Goal: Task Accomplishment & Management: Use online tool/utility

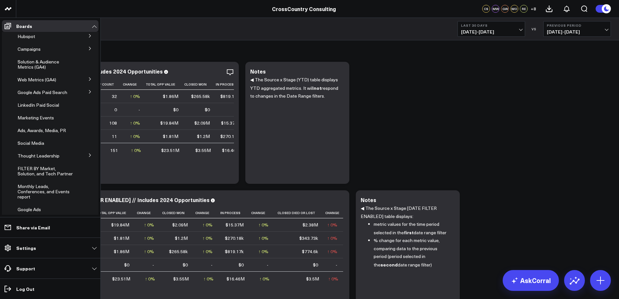
scroll to position [57, 0]
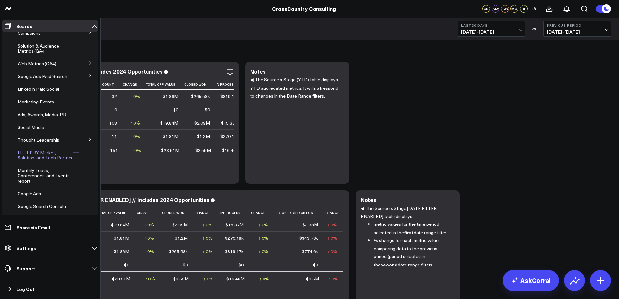
click at [39, 159] on span "FILTER BY Market, Solution, and Tech Partner" at bounding box center [45, 154] width 55 height 11
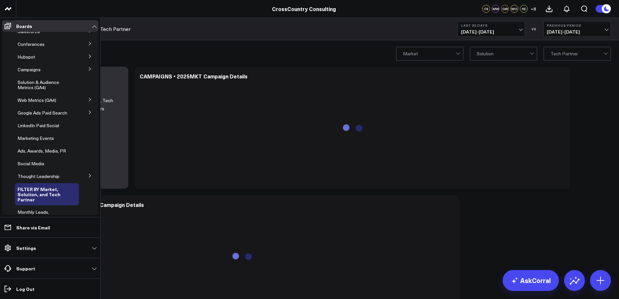
scroll to position [101, 0]
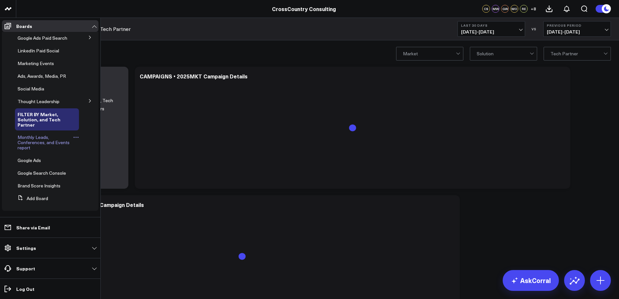
click at [29, 138] on span "Monthly Leads, Conferences, and Events report" at bounding box center [44, 142] width 52 height 17
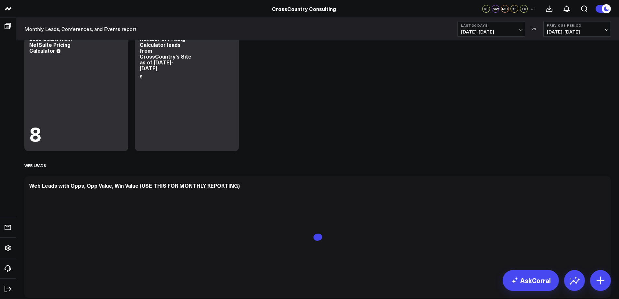
scroll to position [434, 0]
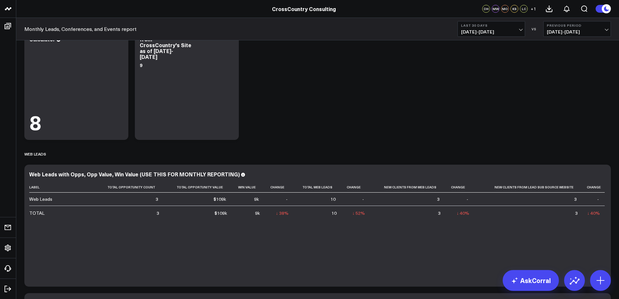
click at [607, 29] on span "06/16/25 - 07/15/25" at bounding box center [577, 31] width 60 height 5
click at [567, 81] on link "No Comparison" at bounding box center [577, 81] width 67 height 12
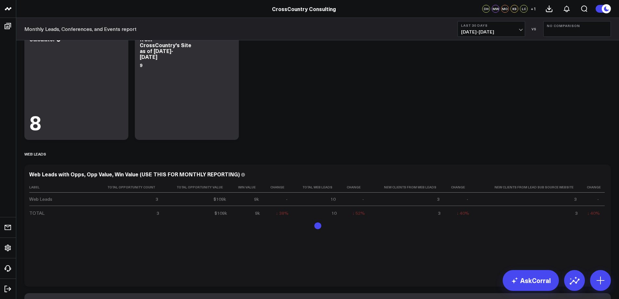
click at [519, 29] on button "Last 30 Days 07/16/25 - 08/14/25" at bounding box center [492, 29] width 68 height 16
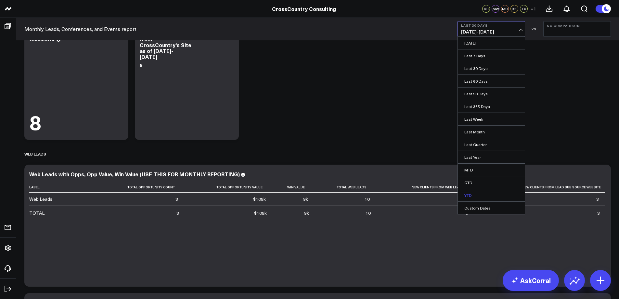
click at [474, 193] on link "YTD" at bounding box center [491, 195] width 67 height 12
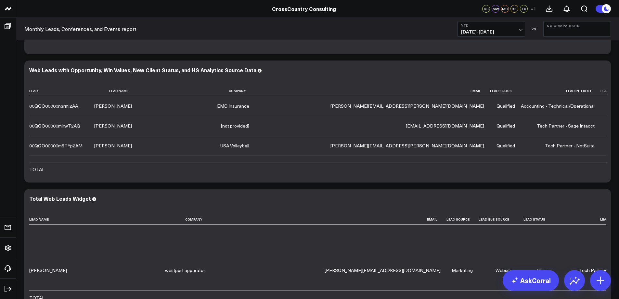
scroll to position [454, 0]
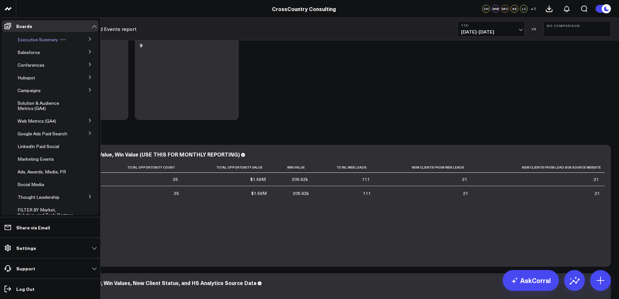
click at [32, 39] on span "Executive Summary" at bounding box center [38, 39] width 41 height 6
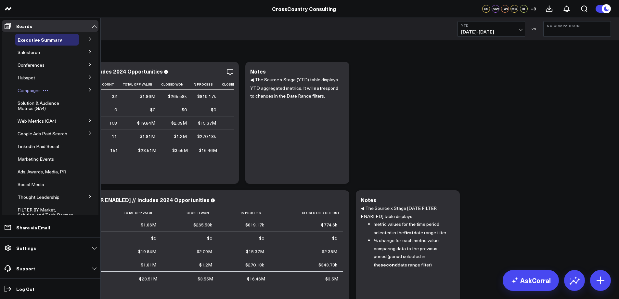
click at [34, 89] on span "Campaigns" at bounding box center [29, 90] width 23 height 6
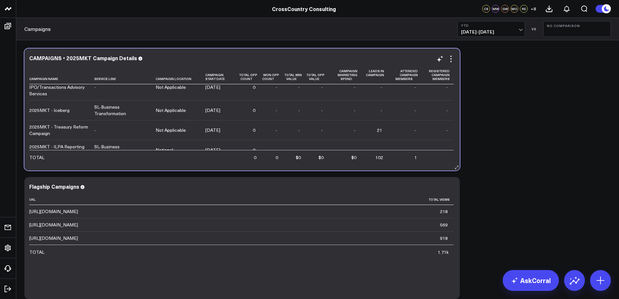
scroll to position [99, 0]
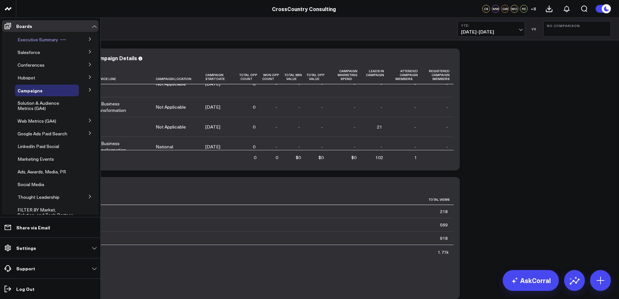
click at [33, 38] on span "Executive Summary" at bounding box center [38, 39] width 41 height 6
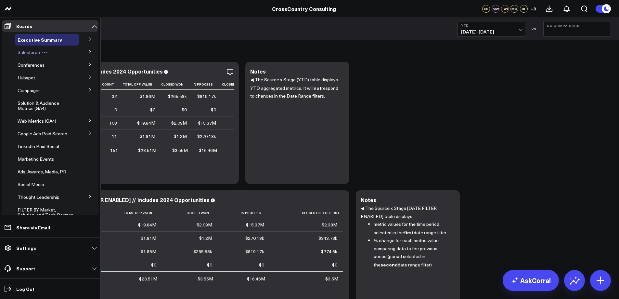
click at [40, 52] on button at bounding box center [45, 52] width 10 height 5
click at [84, 51] on button at bounding box center [90, 51] width 17 height 10
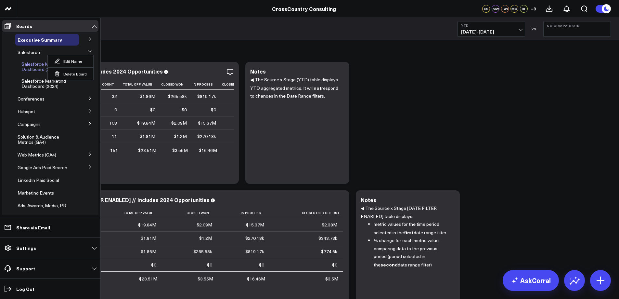
click at [31, 67] on span "Salesforce Marketing Dashboard (2025)" at bounding box center [43, 66] width 45 height 11
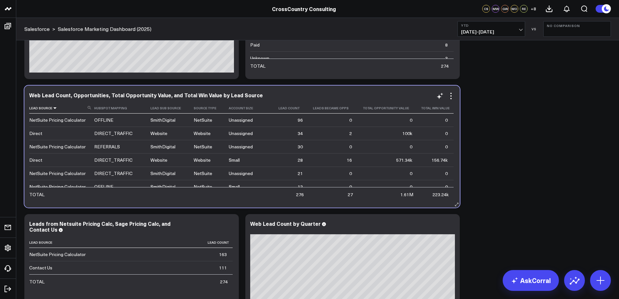
click at [53, 108] on icon at bounding box center [54, 108] width 5 height 4
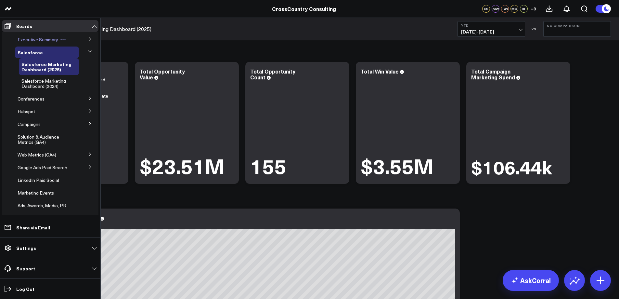
click at [32, 40] on span "Executive Summary" at bounding box center [38, 39] width 41 height 6
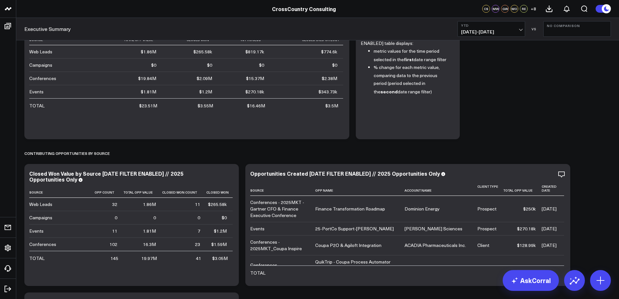
scroll to position [168, 0]
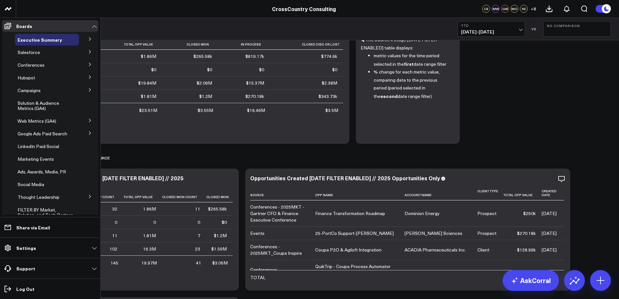
click at [88, 52] on icon at bounding box center [90, 52] width 4 height 4
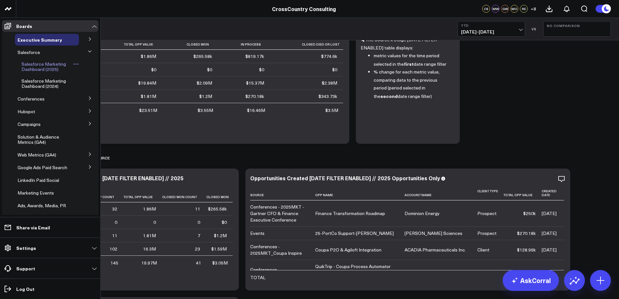
click at [58, 68] on link "Salesforce Marketing Dashboard (2025)" at bounding box center [46, 66] width 51 height 10
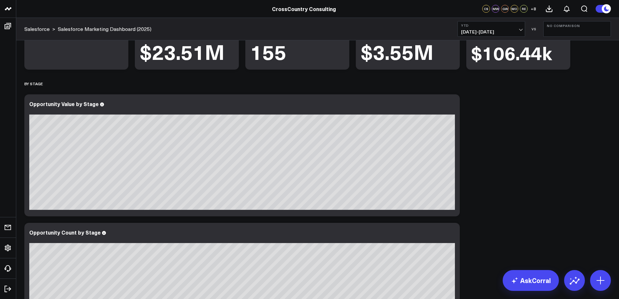
scroll to position [76, 0]
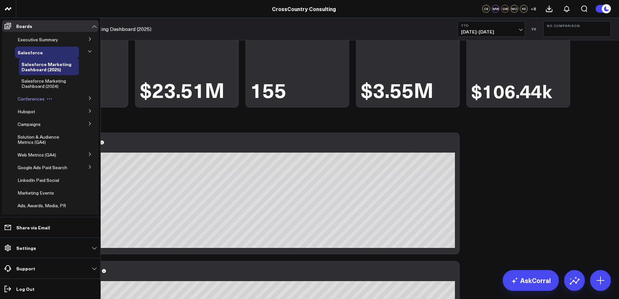
click at [31, 99] on span "Conferences" at bounding box center [31, 99] width 27 height 6
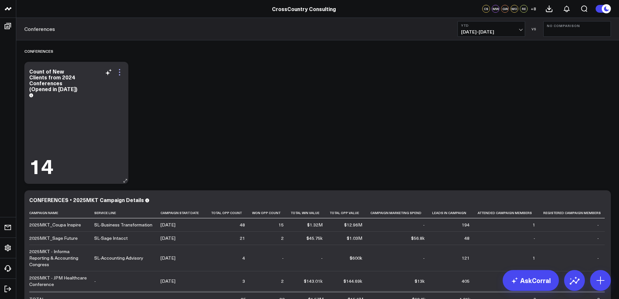
click at [120, 71] on icon at bounding box center [119, 71] width 1 height 1
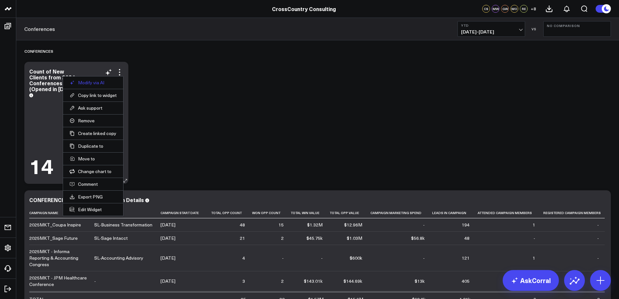
click at [98, 83] on button "Modify via AI" at bounding box center [93, 83] width 47 height 6
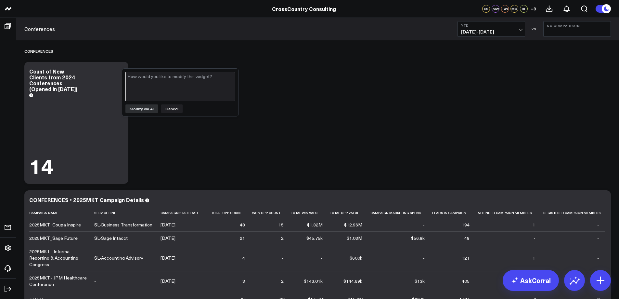
click at [182, 83] on textarea at bounding box center [180, 86] width 110 height 29
type textarea "remove any duplicates from the Count of New Clients"
click at [139, 108] on button "Modify via AI" at bounding box center [141, 108] width 32 height 8
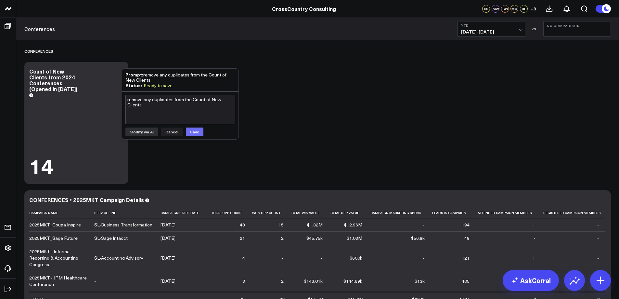
click at [190, 130] on button "Save" at bounding box center [195, 131] width 18 height 8
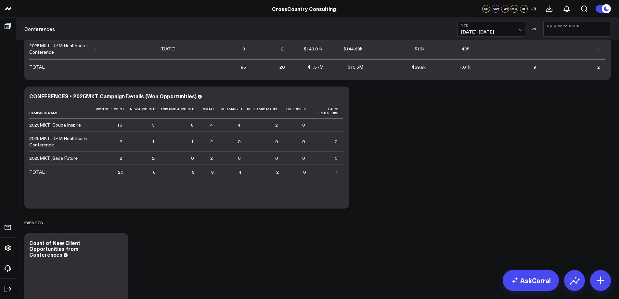
scroll to position [337, 0]
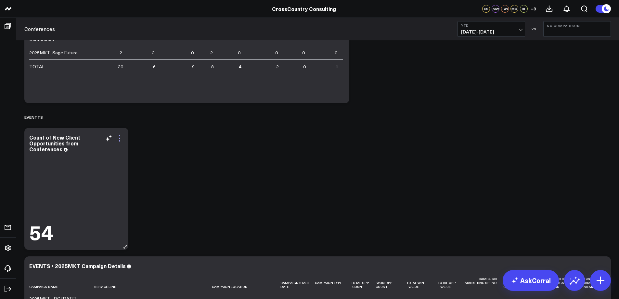
click at [120, 139] on icon at bounding box center [120, 138] width 8 height 8
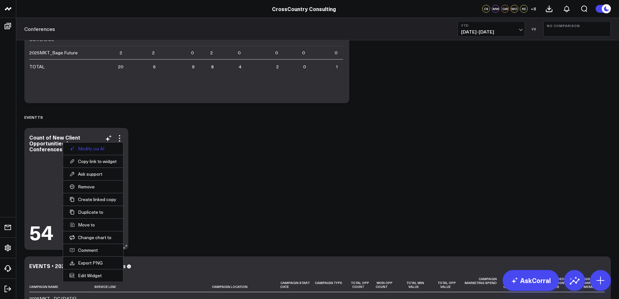
click at [99, 147] on button "Modify via AI" at bounding box center [93, 149] width 47 height 6
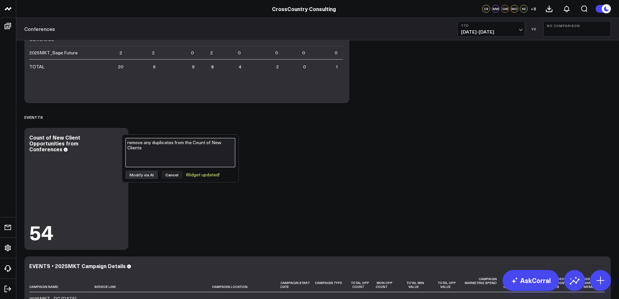
click at [200, 155] on textarea "remove any duplicates from the Count of New Clients" at bounding box center [180, 152] width 110 height 29
type textarea "remove any duplicates from the Count of New Clients"
click at [142, 174] on button "Modify via AI" at bounding box center [141, 174] width 32 height 8
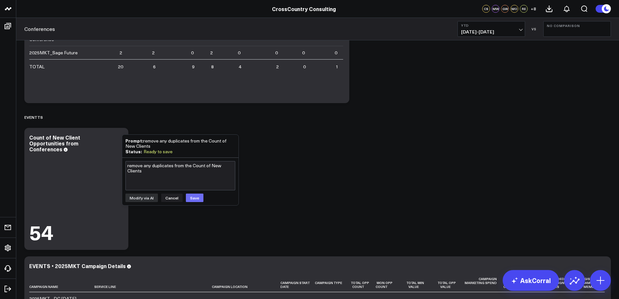
click at [192, 198] on button "Save" at bounding box center [195, 197] width 18 height 8
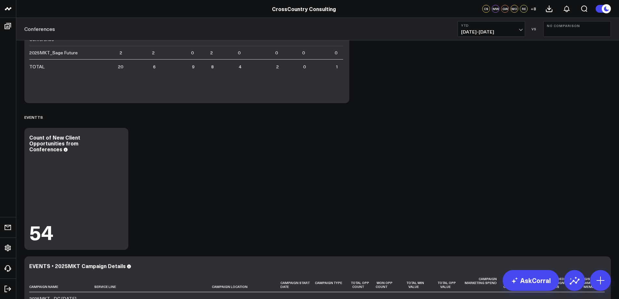
click at [238, 214] on div "Conferences Modify via AI Copy link to widget Ask support Remove Create linked …" at bounding box center [317, 106] width 593 height 807
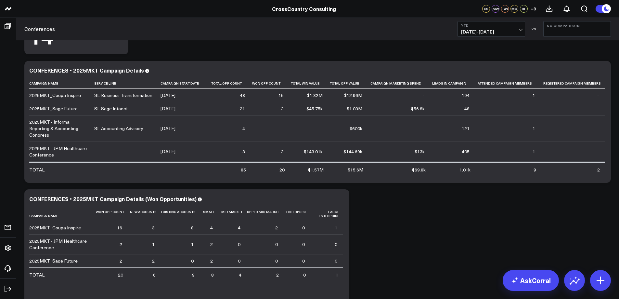
scroll to position [120, 0]
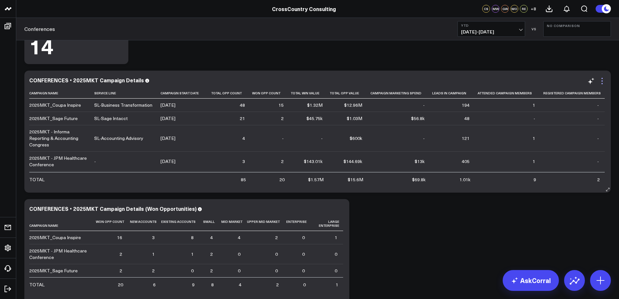
click at [602, 82] on icon at bounding box center [602, 80] width 1 height 1
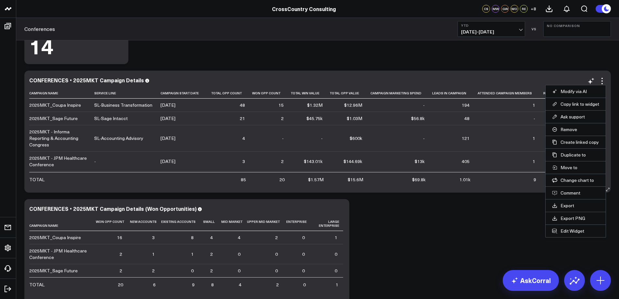
click at [549, 80] on div "CONFERENCES • 2025MKT Campaign Details" at bounding box center [317, 80] width 577 height 6
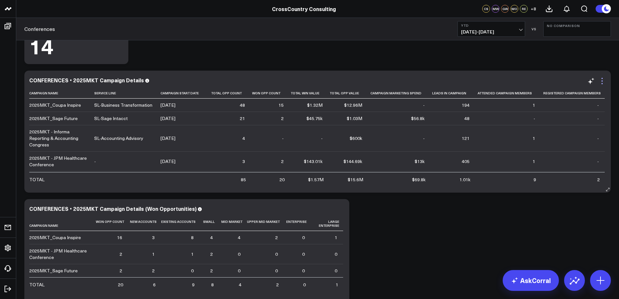
click at [603, 82] on icon at bounding box center [602, 81] width 8 height 8
drag, startPoint x: 602, startPoint y: 81, endPoint x: 563, endPoint y: 70, distance: 41.1
click at [603, 82] on icon at bounding box center [602, 81] width 8 height 8
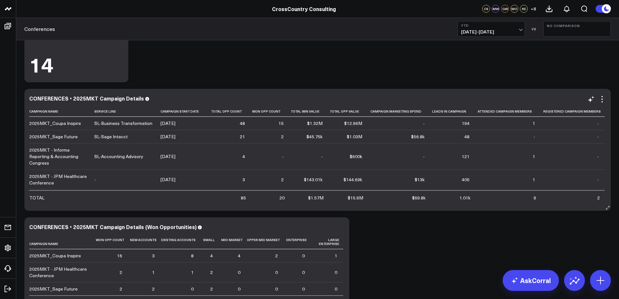
scroll to position [100, 0]
click at [603, 100] on icon at bounding box center [602, 100] width 8 height 8
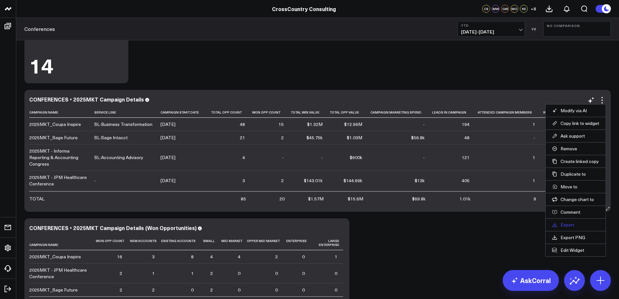
click at [573, 225] on link "Export" at bounding box center [575, 225] width 47 height 6
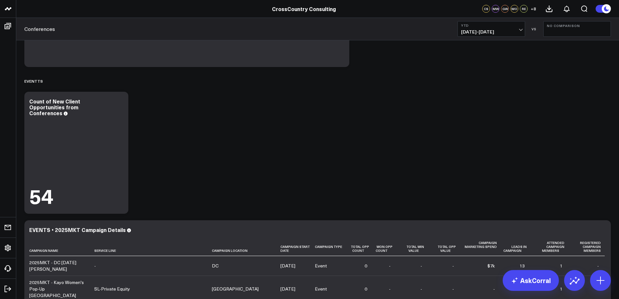
scroll to position [364, 0]
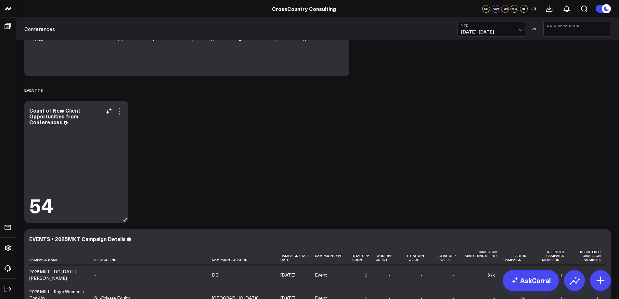
click at [120, 114] on icon at bounding box center [119, 113] width 1 height 1
click at [154, 119] on div "Conferences Modify via AI Copy link to widget Ask support Remove Create linked …" at bounding box center [317, 79] width 593 height 807
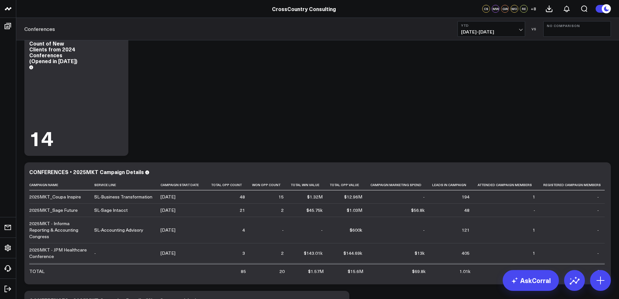
scroll to position [30, 0]
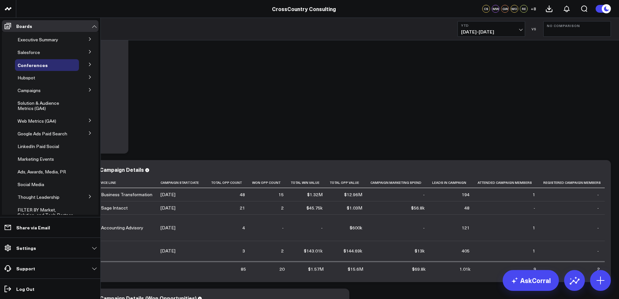
click at [88, 52] on icon at bounding box center [90, 52] width 4 height 4
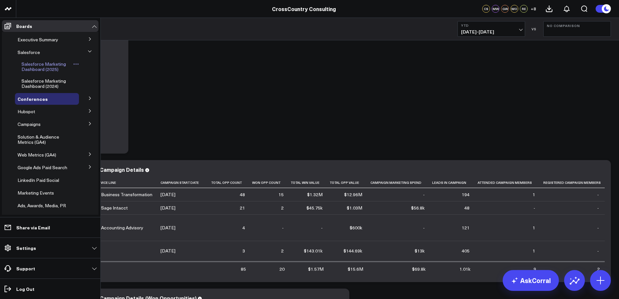
click at [37, 64] on span "Salesforce Marketing Dashboard (2025)" at bounding box center [43, 66] width 45 height 11
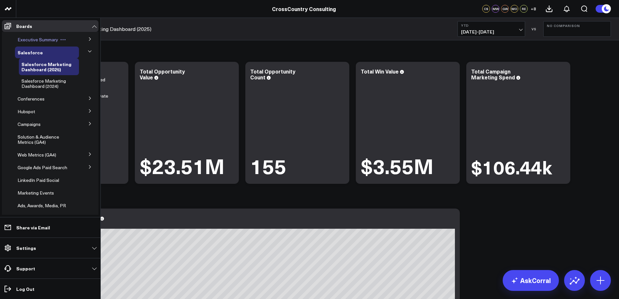
click at [55, 39] on span "Executive Summary" at bounding box center [38, 39] width 41 height 6
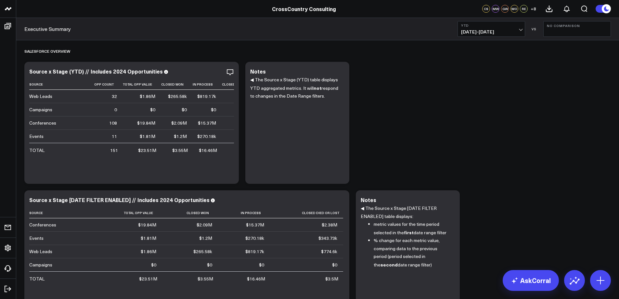
scroll to position [8, 0]
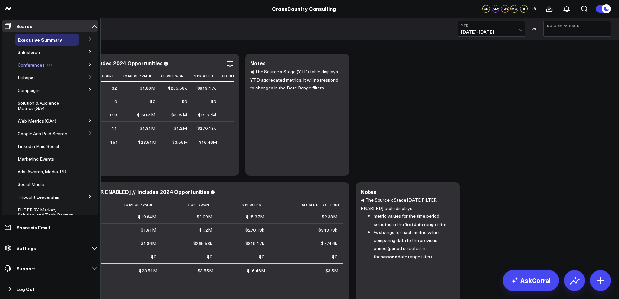
click at [39, 63] on span "Conferences" at bounding box center [31, 65] width 27 height 6
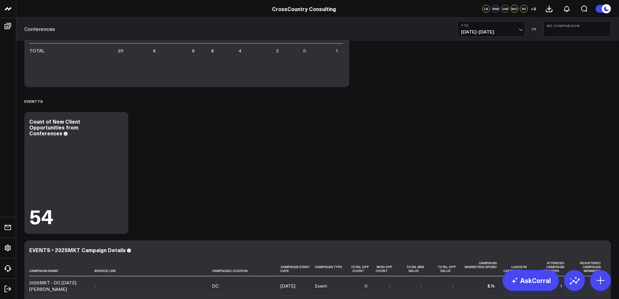
scroll to position [368, 0]
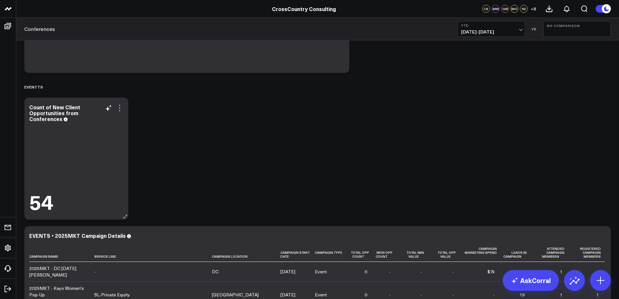
click at [120, 108] on icon at bounding box center [120, 108] width 8 height 8
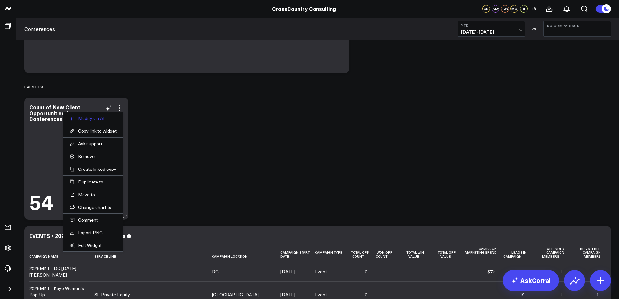
click at [92, 119] on button "Modify via AI" at bounding box center [93, 118] width 47 height 6
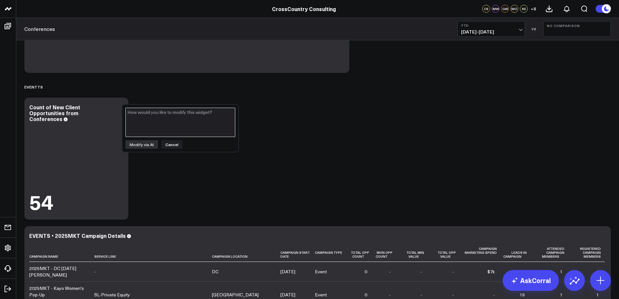
click at [164, 122] on textarea at bounding box center [180, 122] width 110 height 29
type textarea "c"
type textarea "update this widget to calculate the total number of new clients with opportunit…"
click at [146, 143] on button "Modify via AI" at bounding box center [141, 144] width 32 height 8
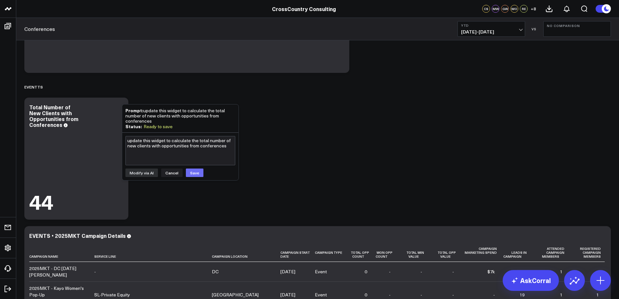
click at [190, 172] on button "Save" at bounding box center [195, 172] width 18 height 8
click at [262, 170] on div "Conferences Modify via AI Copy link to widget Ask support Remove Create linked …" at bounding box center [317, 76] width 593 height 807
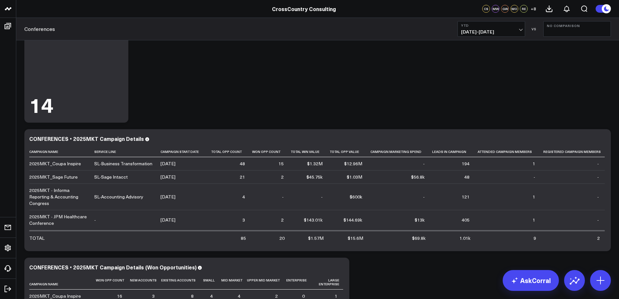
scroll to position [0, 0]
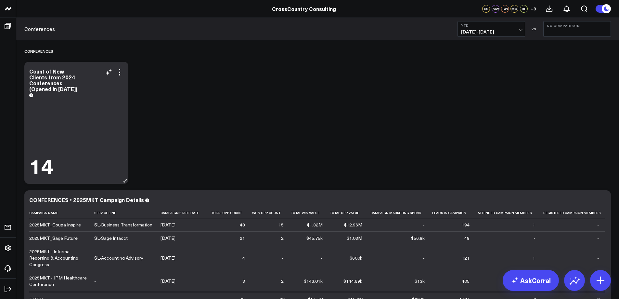
click at [75, 93] on div "Count of New Clients from 2024 Conferences (Opened in 2025)" at bounding box center [76, 83] width 94 height 30
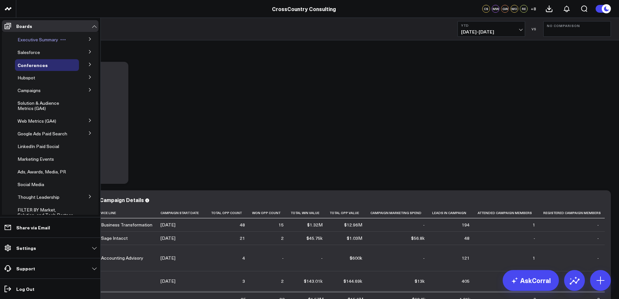
click at [42, 40] on span "Executive Summary" at bounding box center [38, 39] width 41 height 6
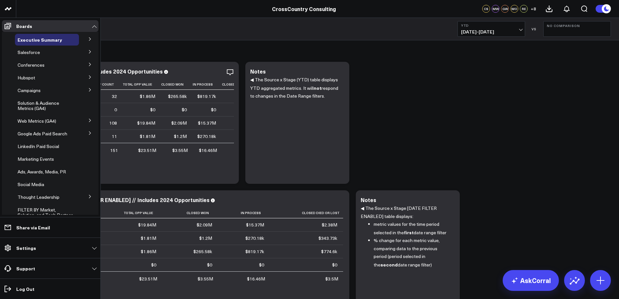
click at [84, 51] on button at bounding box center [90, 51] width 17 height 10
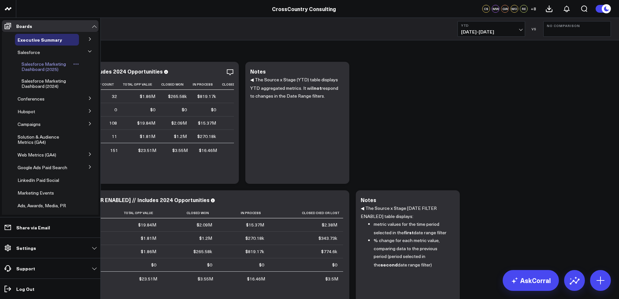
click at [54, 67] on span "Salesforce Marketing Dashboard (2025)" at bounding box center [43, 66] width 45 height 11
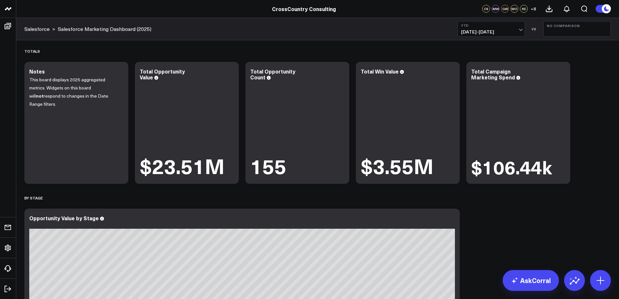
click at [596, 8] on button at bounding box center [603, 9] width 16 height 8
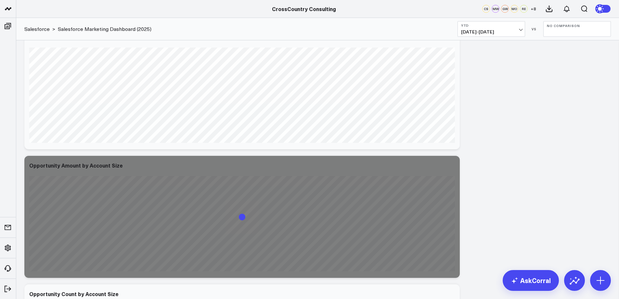
scroll to position [353, 0]
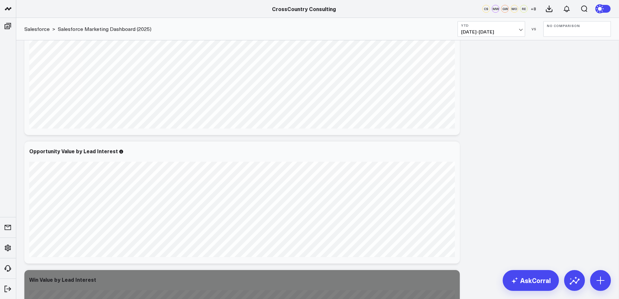
scroll to position [770, 0]
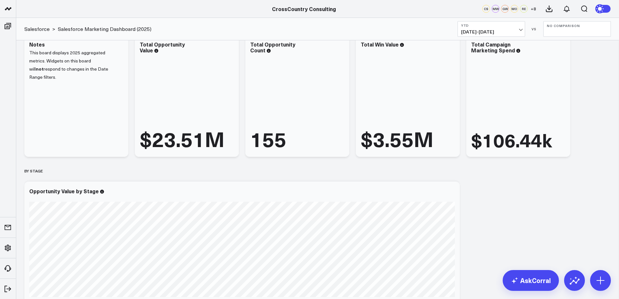
scroll to position [0, 0]
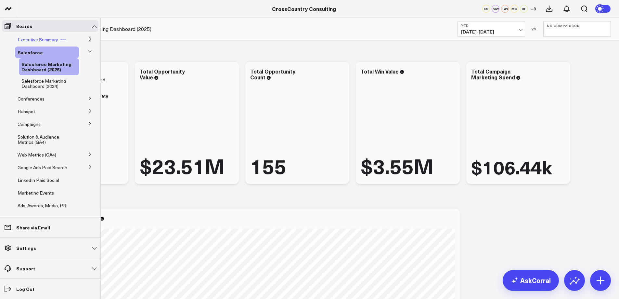
click at [36, 39] on span "Executive Summary" at bounding box center [38, 39] width 41 height 6
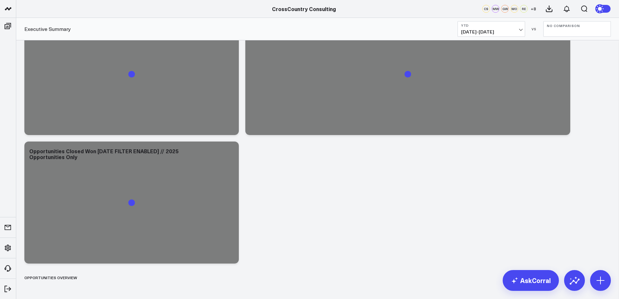
scroll to position [330, 0]
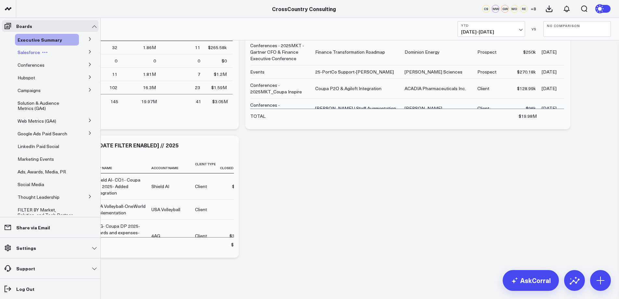
click at [29, 52] on span "Salesforce" at bounding box center [29, 52] width 22 height 6
click at [26, 52] on span "Salesforce" at bounding box center [29, 52] width 22 height 6
click at [88, 50] on icon at bounding box center [90, 52] width 4 height 4
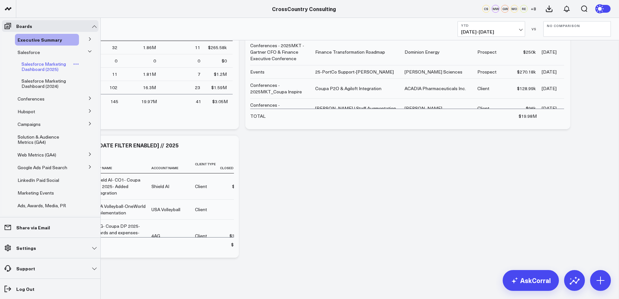
click at [44, 66] on span "Salesforce Marketing Dashboard (2025)" at bounding box center [43, 66] width 45 height 11
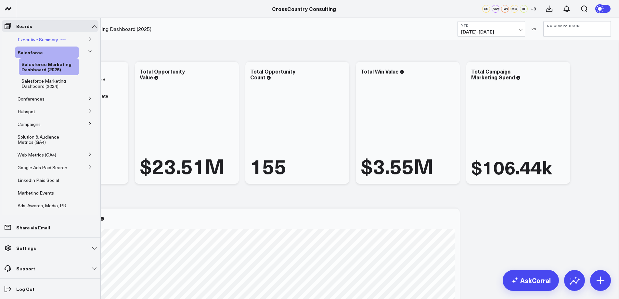
click at [40, 40] on span "Executive Summary" at bounding box center [38, 39] width 41 height 6
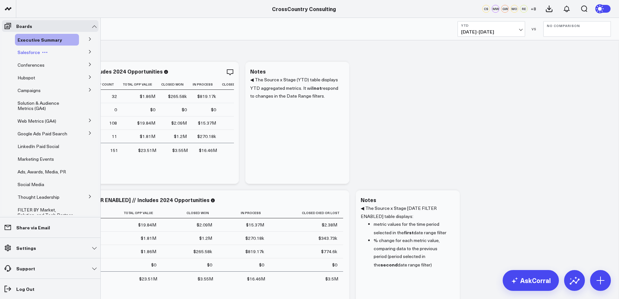
click at [34, 53] on span "Salesforce" at bounding box center [29, 52] width 22 height 6
click at [88, 54] on icon at bounding box center [90, 52] width 4 height 4
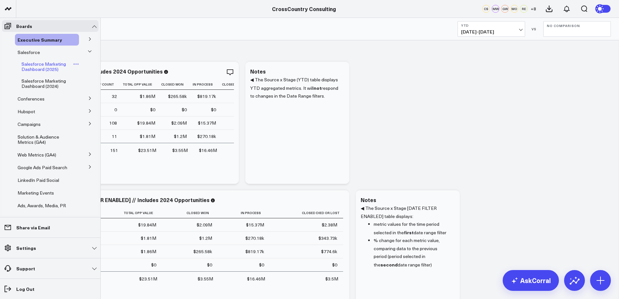
click at [56, 69] on span "Salesforce Marketing Dashboard (2025)" at bounding box center [43, 66] width 45 height 11
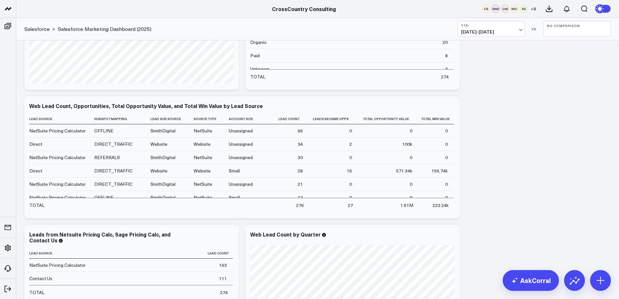
scroll to position [1562, 0]
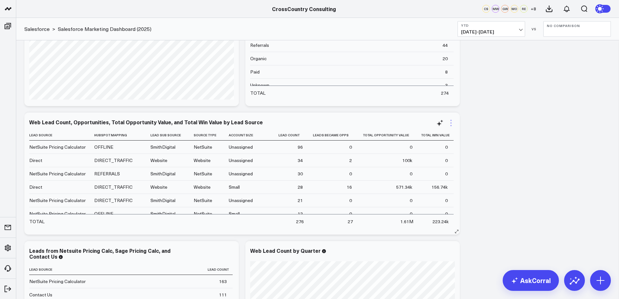
click at [451, 122] on icon at bounding box center [451, 123] width 8 height 8
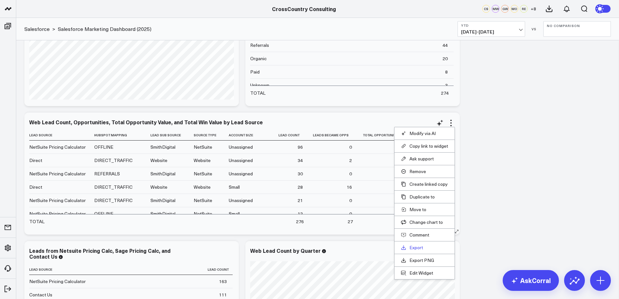
click at [419, 248] on link "Export" at bounding box center [424, 247] width 47 height 6
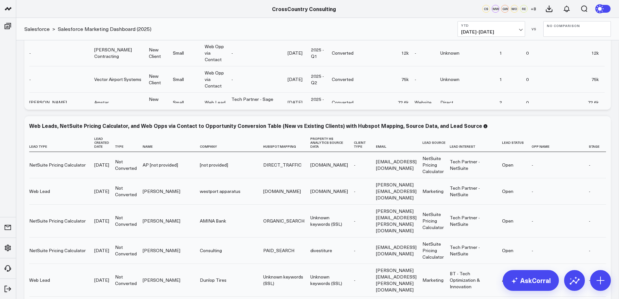
scroll to position [2251, 0]
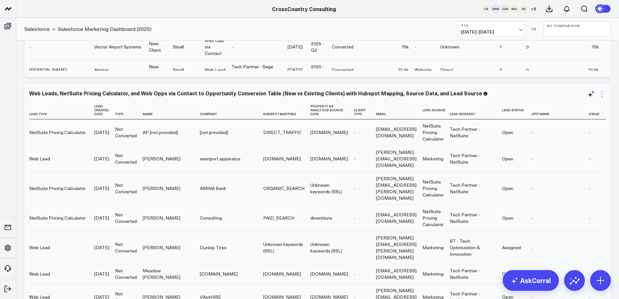
click at [603, 94] on icon at bounding box center [602, 94] width 8 height 8
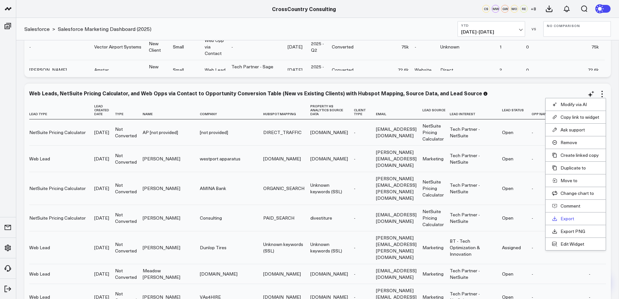
click at [566, 220] on link "Export" at bounding box center [575, 218] width 47 height 6
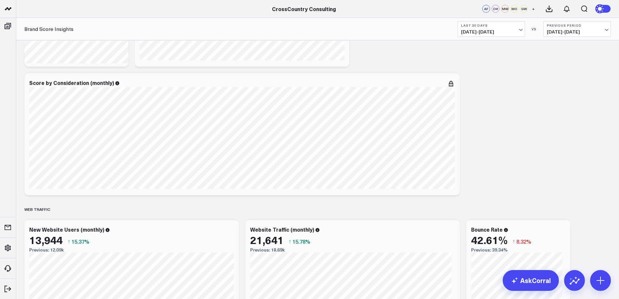
scroll to position [141, 0]
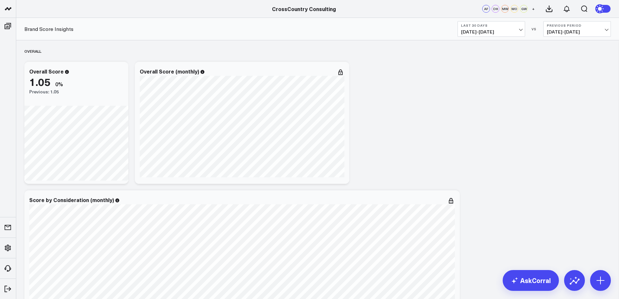
click at [603, 30] on span "[DATE] - [DATE]" at bounding box center [577, 31] width 60 height 5
click at [553, 80] on link "No Comparison" at bounding box center [577, 81] width 67 height 12
click at [519, 31] on span "[DATE] - [DATE]" at bounding box center [491, 31] width 60 height 5
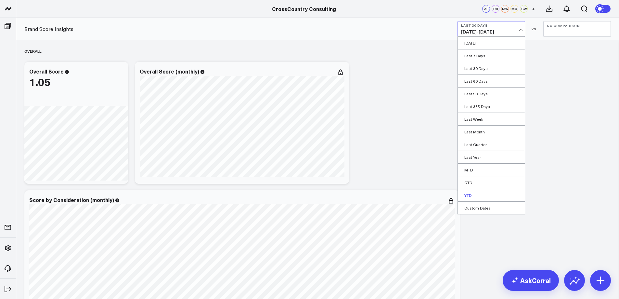
click at [486, 193] on link "YTD" at bounding box center [491, 195] width 67 height 12
